Goal: Task Accomplishment & Management: Use online tool/utility

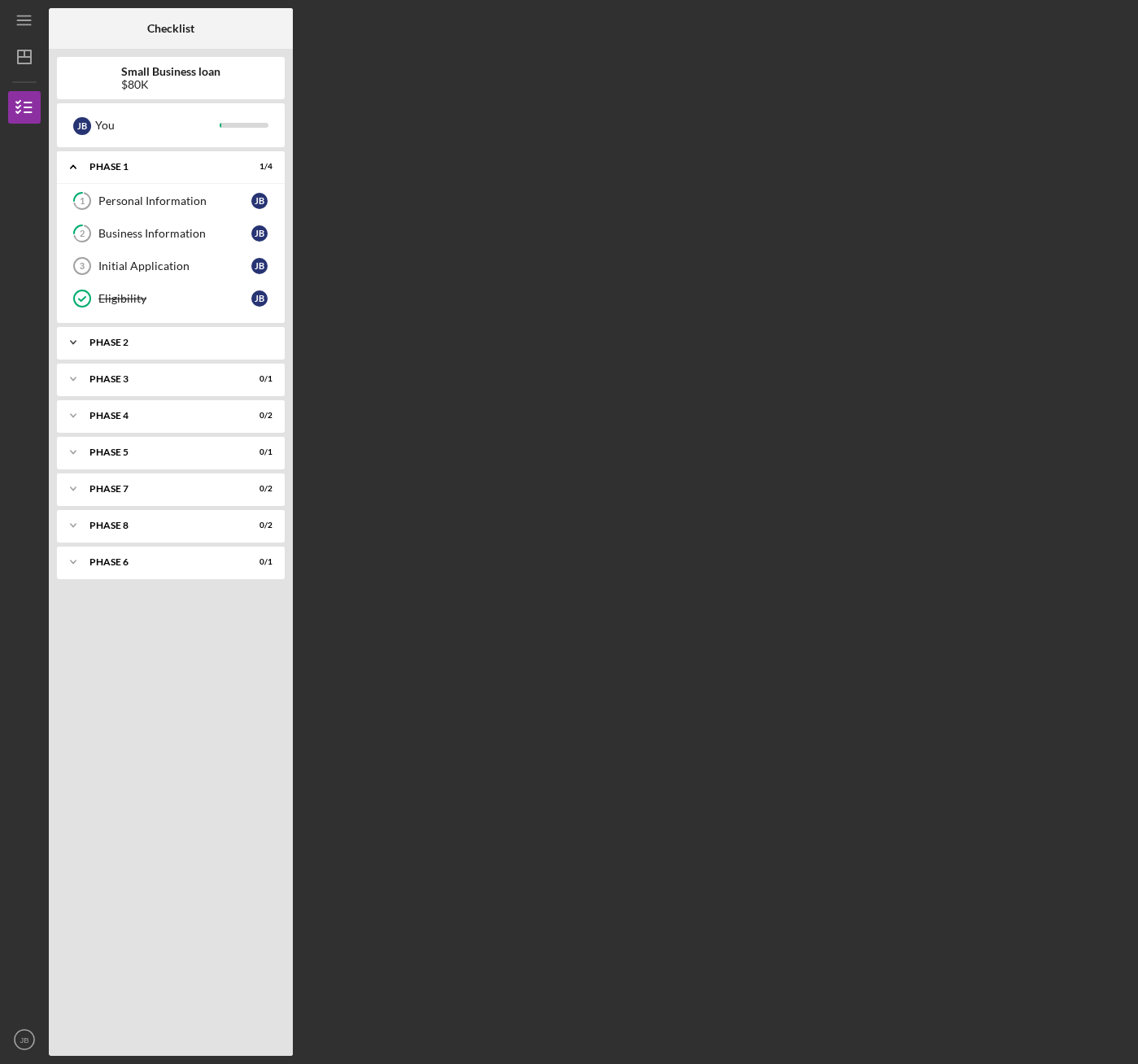
click at [170, 346] on div "Phase 2" at bounding box center [177, 343] width 175 height 10
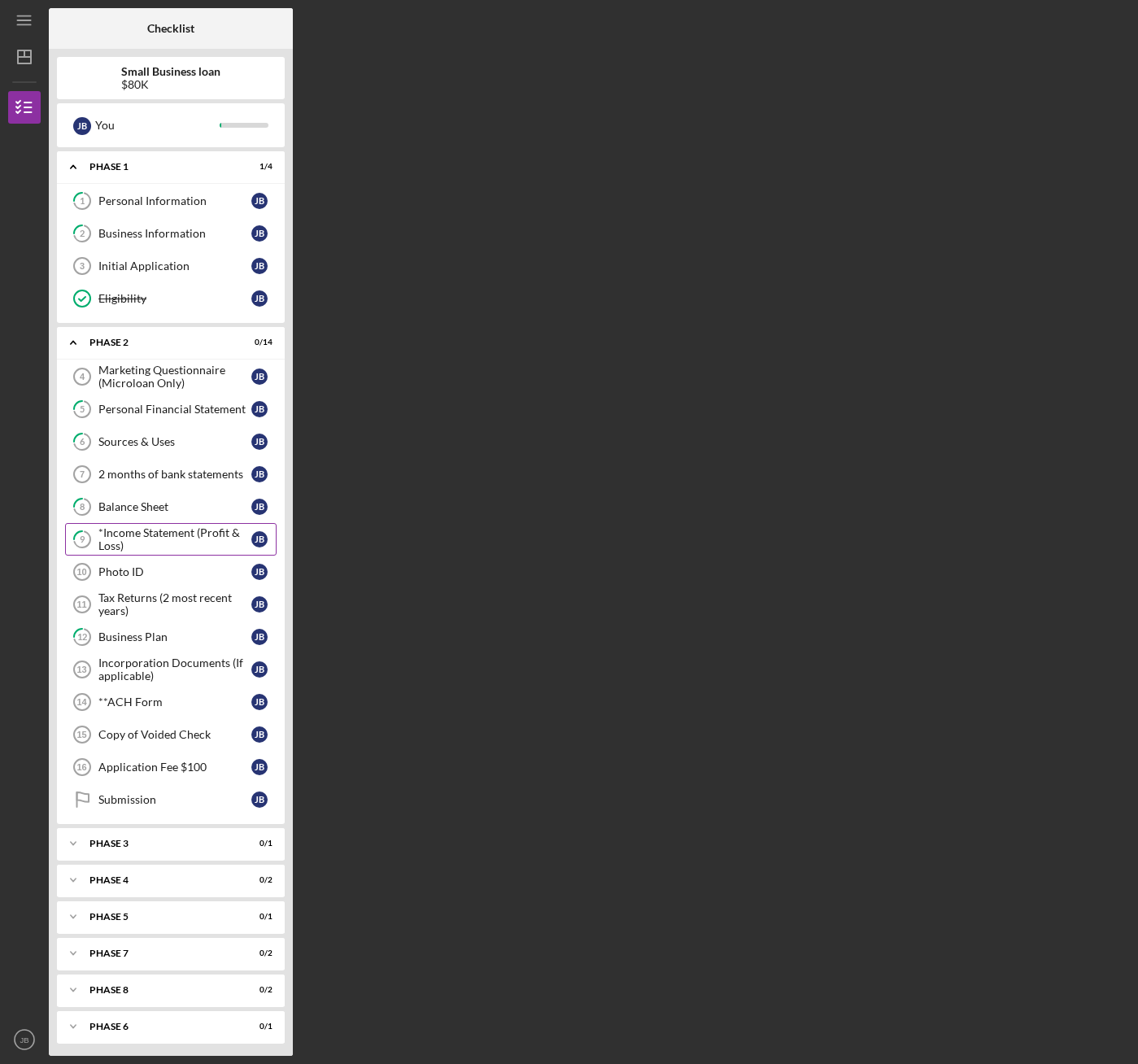
click at [151, 532] on div "*Income Statement (Profit & Loss)" at bounding box center [174, 539] width 153 height 26
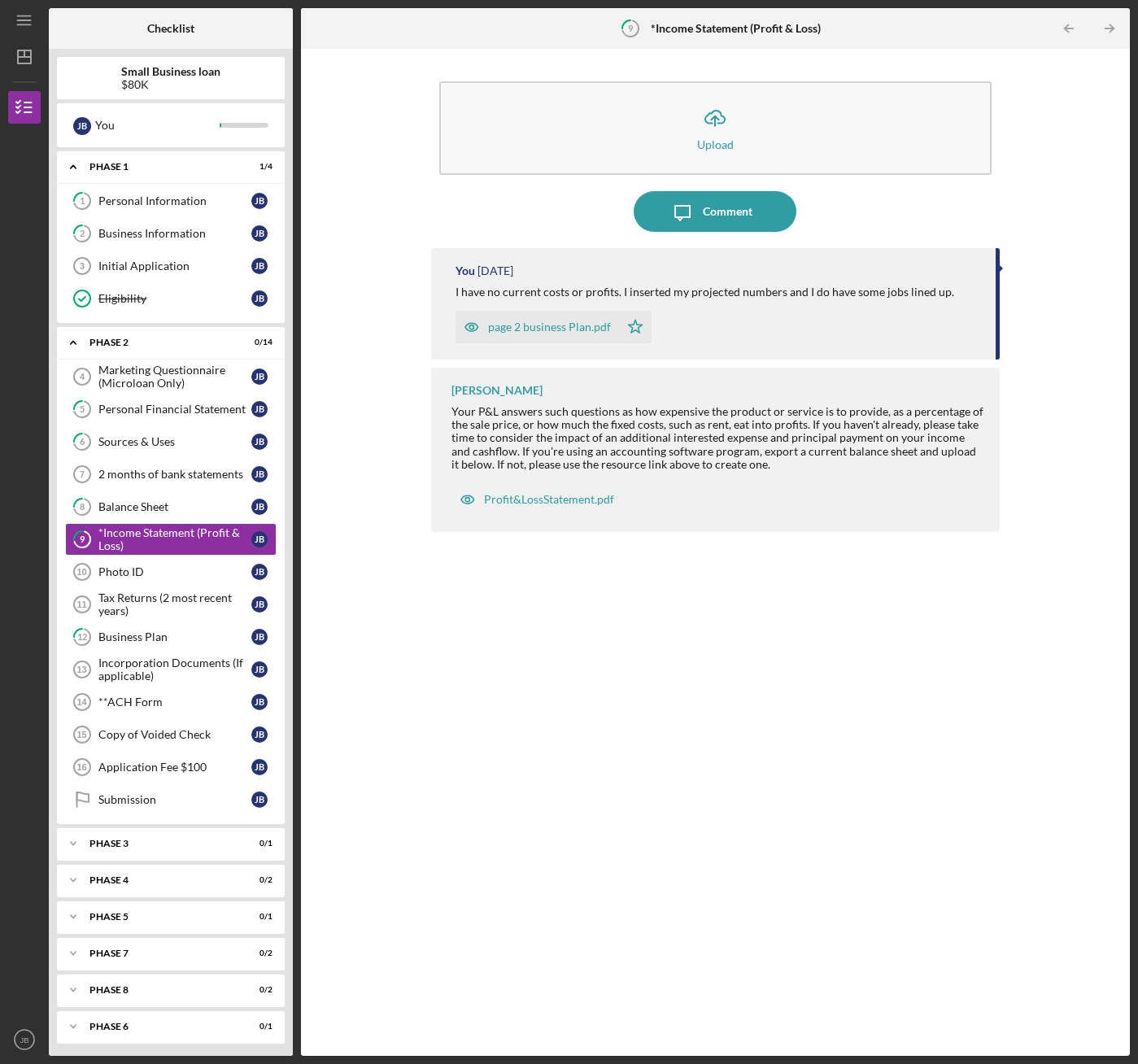
click at [499, 322] on div "page 2 business Plan.pdf" at bounding box center [549, 327] width 123 height 13
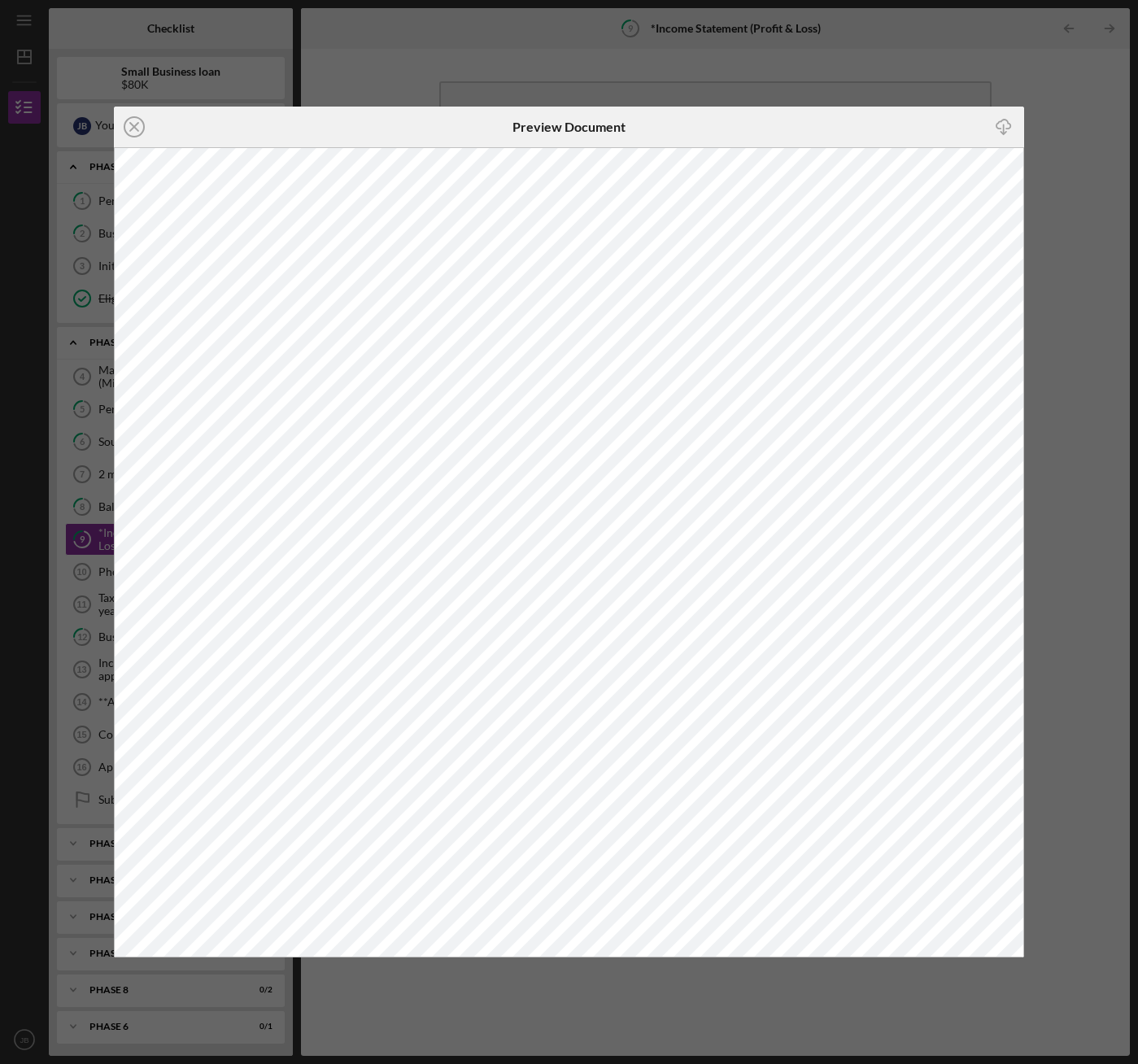
click at [391, 70] on div "Icon/Close Preview Document Icon/Download" at bounding box center [569, 532] width 1138 height 1064
click at [397, 89] on div "Icon/Close Preview Document Icon/Download" at bounding box center [569, 532] width 1138 height 1064
